Goal: Transaction & Acquisition: Obtain resource

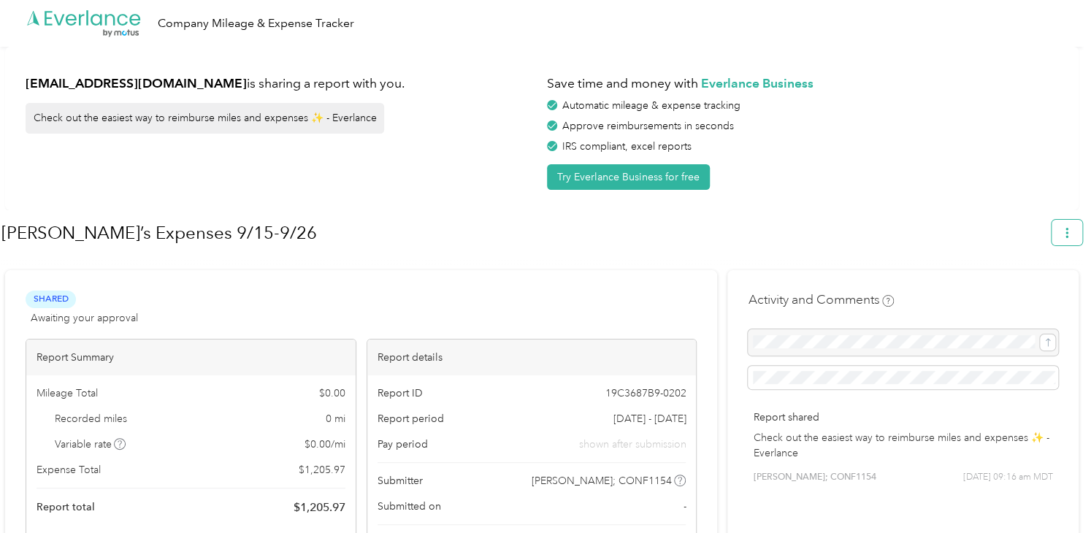
click at [1081, 229] on button "button" at bounding box center [1066, 233] width 31 height 26
click at [1025, 294] on span "Download" at bounding box center [1032, 301] width 48 height 15
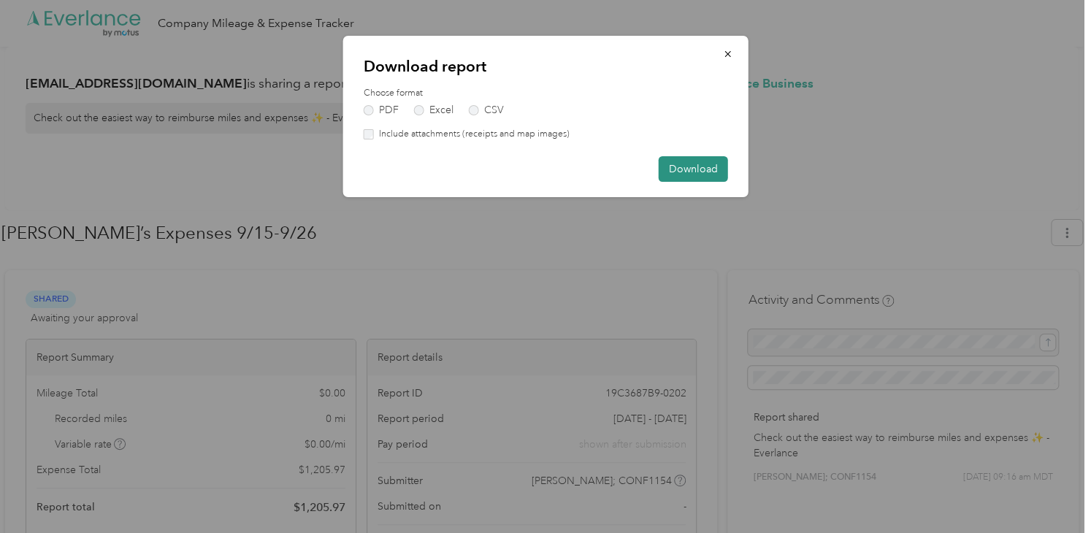
click at [692, 171] on button "Download" at bounding box center [693, 169] width 69 height 26
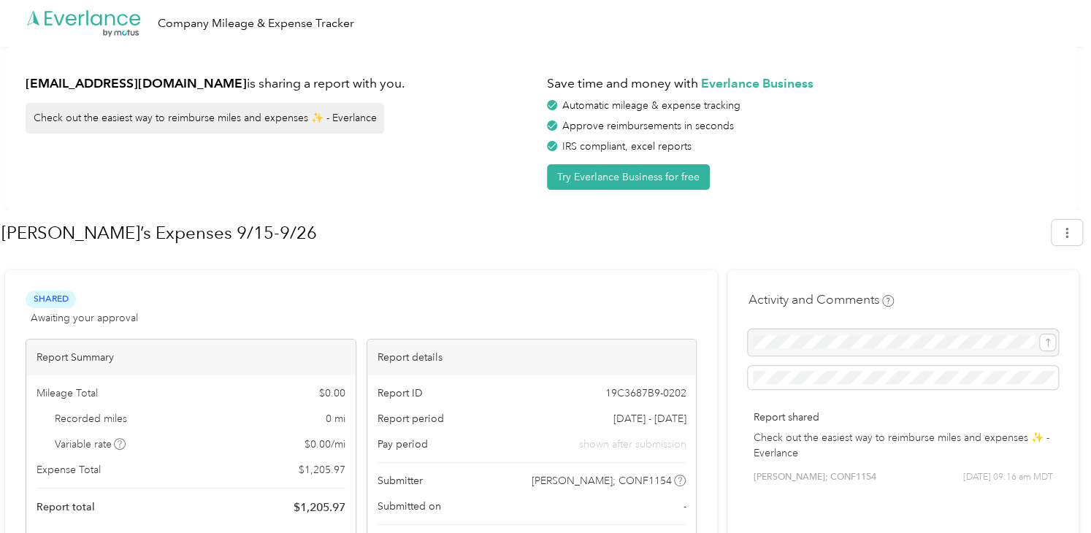
click at [909, 139] on div "IRS compliant, excel reports" at bounding box center [802, 146] width 511 height 15
click at [1072, 237] on icon "button" at bounding box center [1067, 233] width 10 height 10
click at [1036, 294] on span "Download" at bounding box center [1032, 301] width 48 height 15
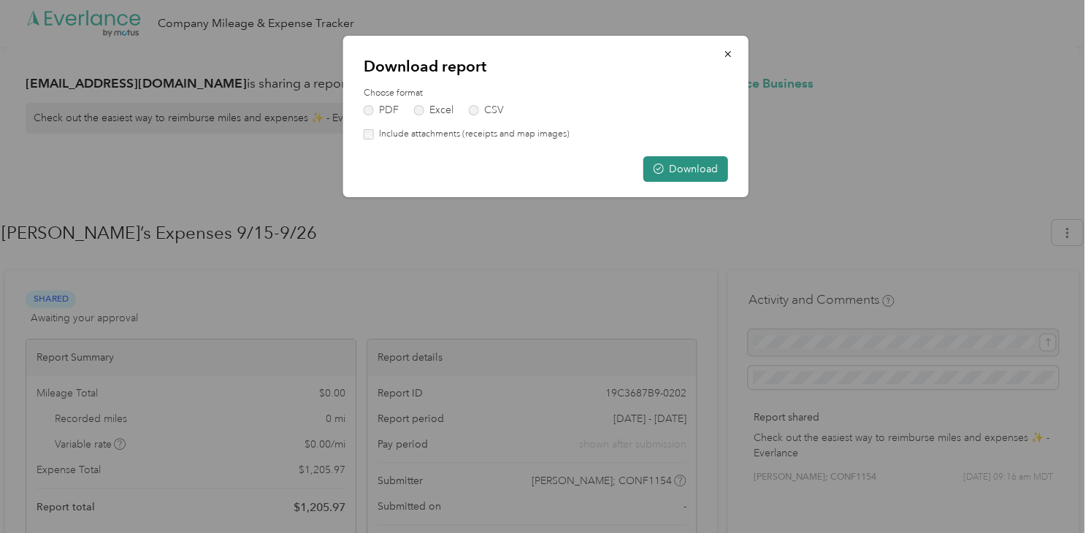
click at [675, 173] on button "Download" at bounding box center [685, 169] width 85 height 26
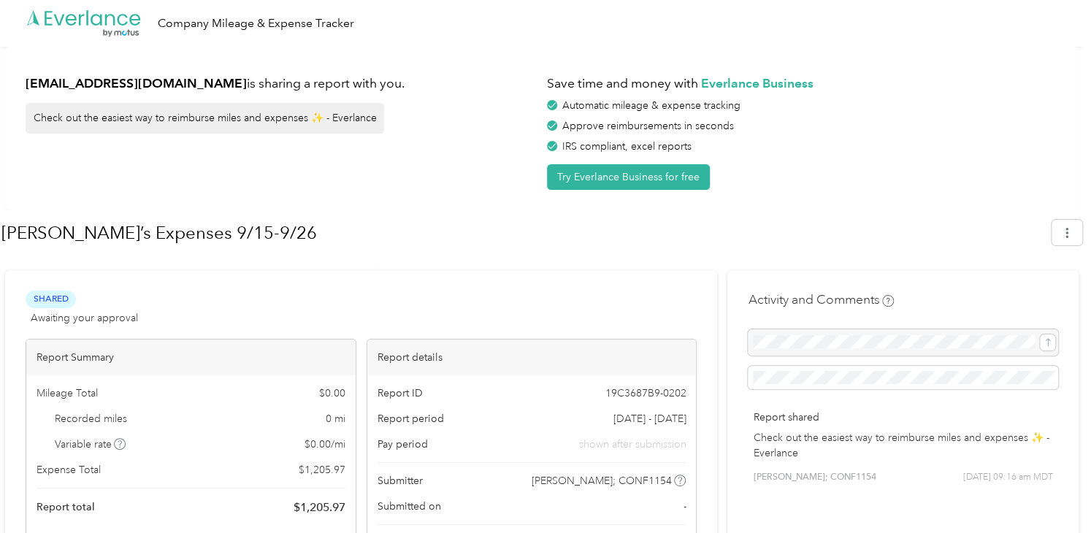
click at [850, 214] on div "[PERSON_NAME]’s Expenses 9/15-9/26" at bounding box center [521, 233] width 1040 height 38
click at [1072, 234] on icon "button" at bounding box center [1067, 233] width 10 height 10
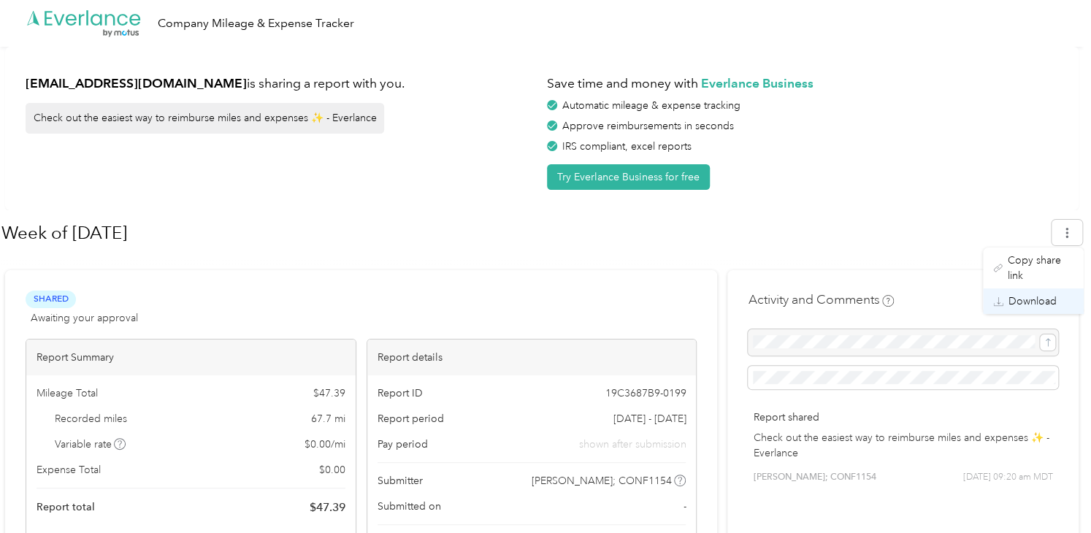
click at [1031, 294] on span "Download" at bounding box center [1032, 301] width 48 height 15
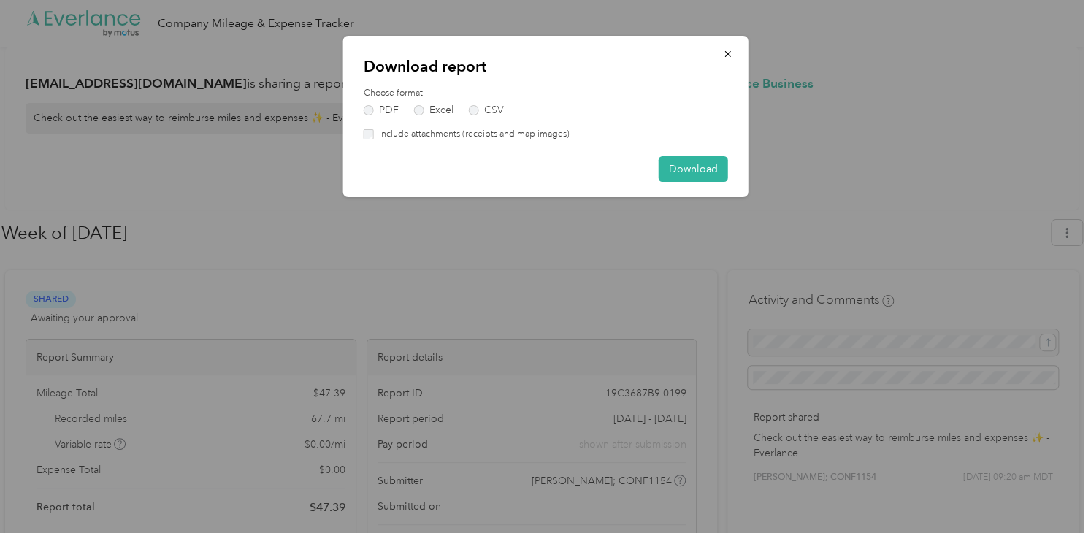
click at [359, 134] on div "Download report Choose format PDF Excel CSV Include attachments (receipts and m…" at bounding box center [545, 116] width 405 height 161
click at [686, 169] on button "Download" at bounding box center [693, 169] width 69 height 26
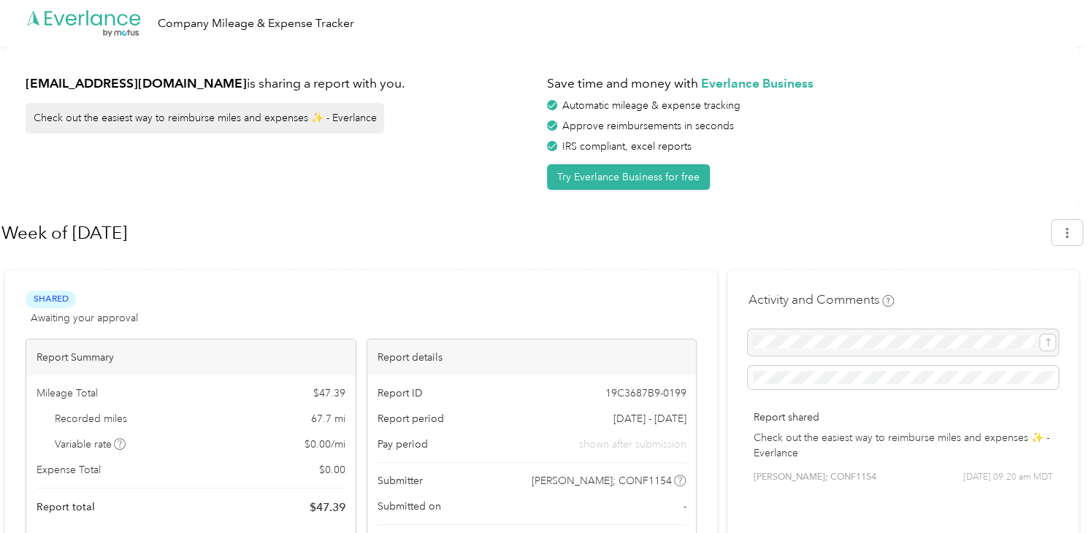
click at [1028, 185] on div "Save time and money with Everlance Business Automatic mileage & expense trackin…" at bounding box center [802, 128] width 511 height 123
